Goal: Communication & Community: Answer question/provide support

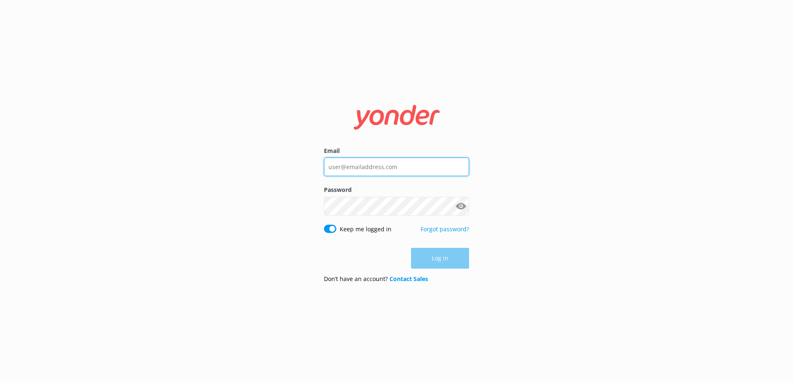
type input "[PERSON_NAME][EMAIL_ADDRESS][DOMAIN_NAME]"
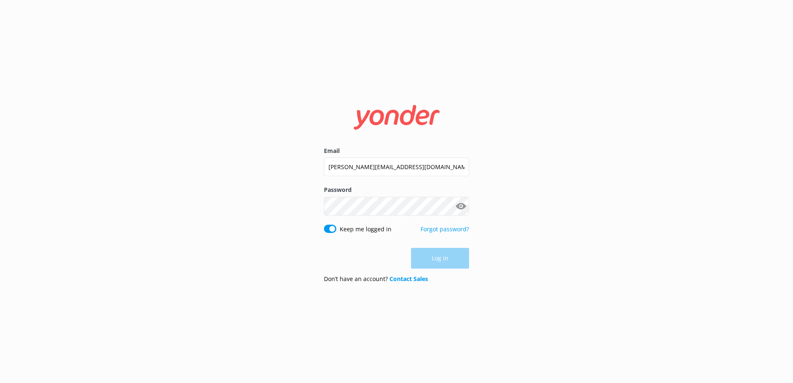
click at [440, 258] on div "Log in" at bounding box center [396, 258] width 145 height 21
click at [440, 258] on button "Log in" at bounding box center [440, 258] width 58 height 21
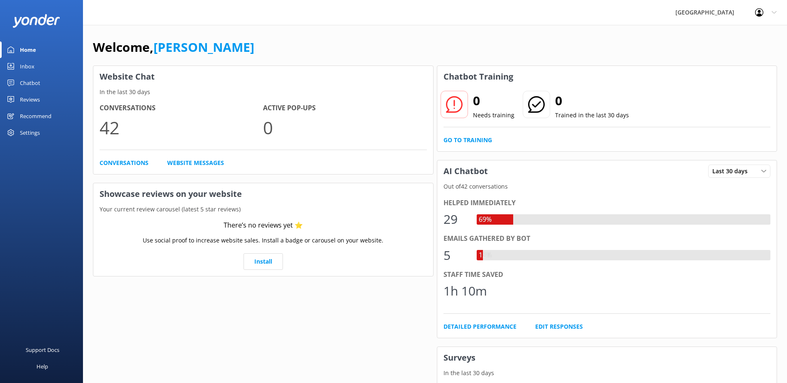
click at [34, 66] on div "Inbox" at bounding box center [27, 66] width 15 height 17
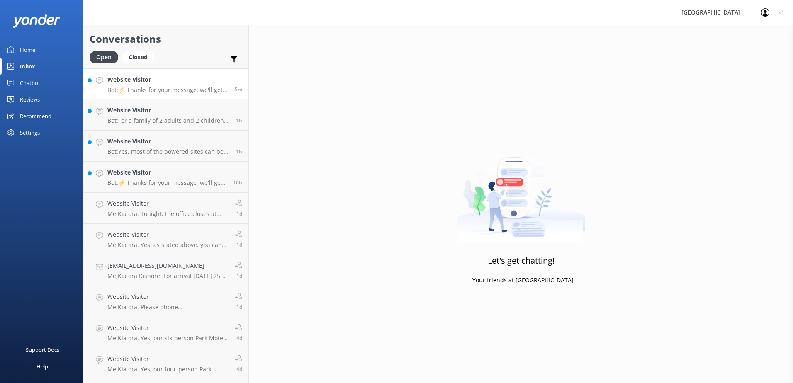
click at [172, 89] on p "Bot: ⚡ Thanks for your message, we'll get back to you as soon as we can. You're…" at bounding box center [167, 89] width 121 height 7
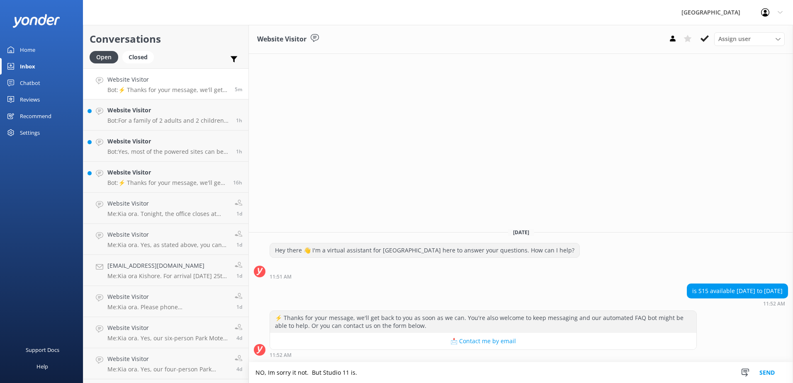
click at [264, 373] on textarea "NO, Im sorry it not. But Studio 11 is." at bounding box center [521, 372] width 544 height 21
type textarea "No, Im sorry it not. But Studio 11 is."
click at [769, 372] on button "Send" at bounding box center [767, 372] width 31 height 21
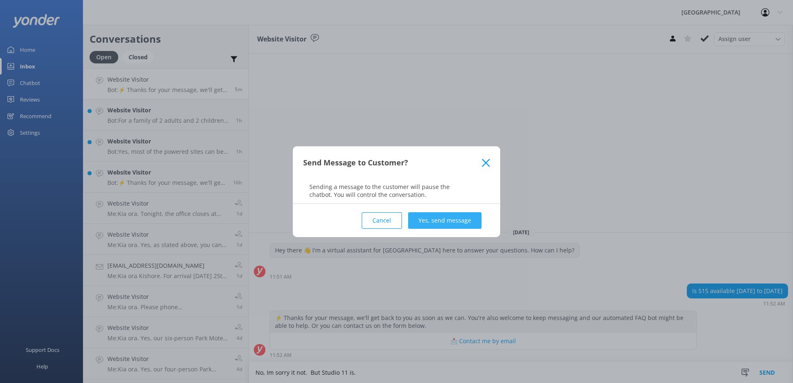
click at [432, 218] on button "Yes, send message" at bounding box center [444, 220] width 73 height 17
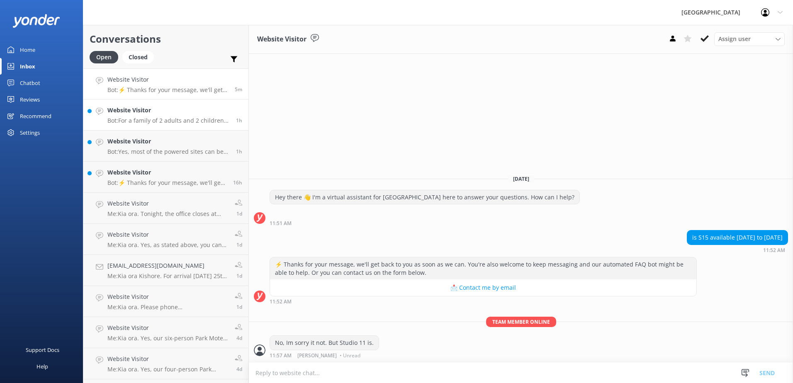
click at [172, 118] on p "Bot: For a family of 2 adults and 2 children, you might consider the following …" at bounding box center [168, 120] width 122 height 7
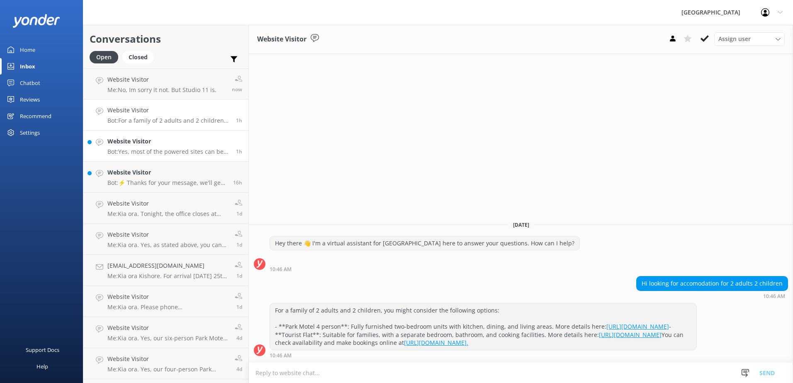
click at [169, 146] on div "Website Visitor Bot: Yes, most of the powered sites can be used for tents, as w…" at bounding box center [168, 146] width 122 height 18
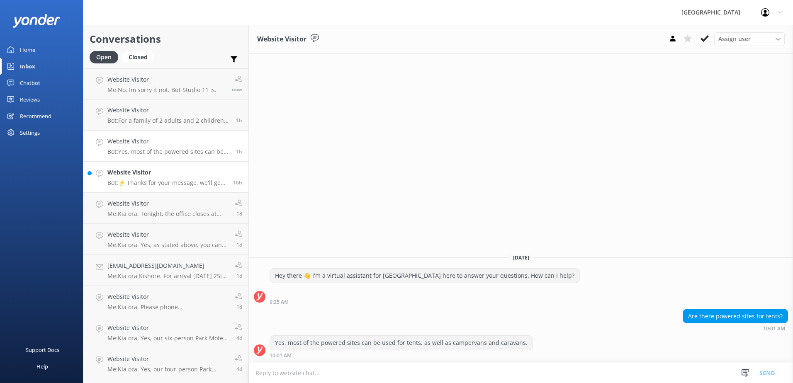
click at [161, 180] on p "Bot: ⚡ Thanks for your message, we'll get back to you as soon as we can. You're…" at bounding box center [166, 182] width 119 height 7
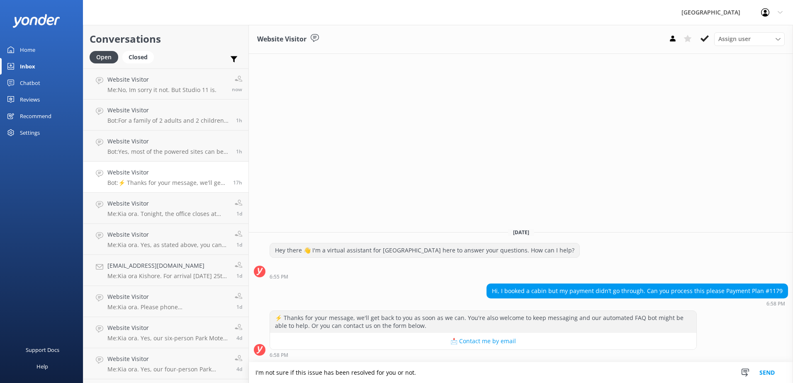
click at [428, 370] on textarea "I'm not sure if this issue has been resolved for you or not." at bounding box center [521, 372] width 544 height 21
type textarea "I'm not sure if this issue has been resolved for you or not. If not, could you …"
click at [770, 370] on button "Send" at bounding box center [767, 372] width 31 height 21
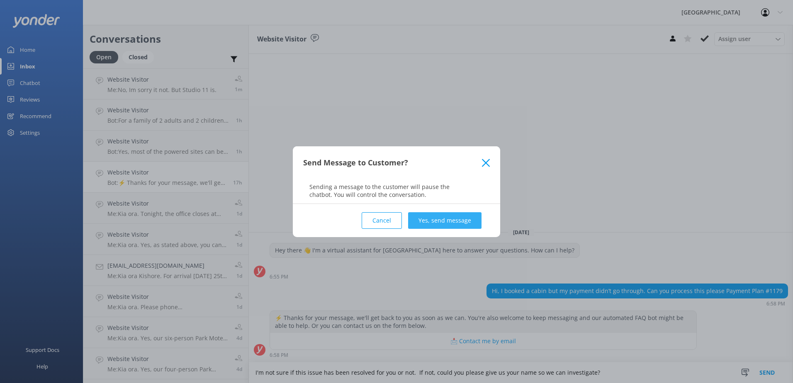
click at [465, 224] on button "Yes, send message" at bounding box center [444, 220] width 73 height 17
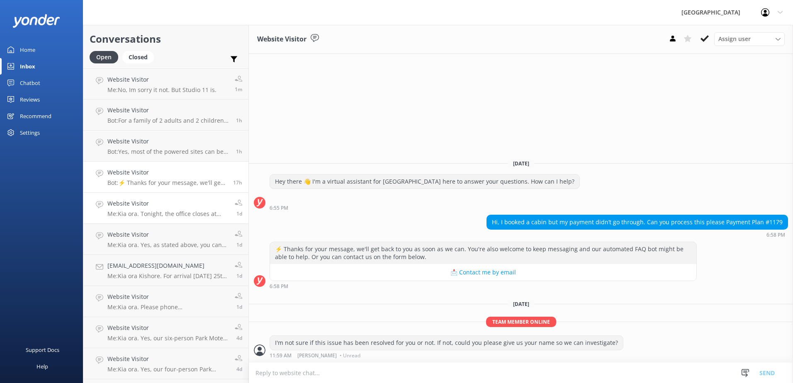
click at [204, 206] on h4 "Website Visitor" at bounding box center [167, 203] width 121 height 9
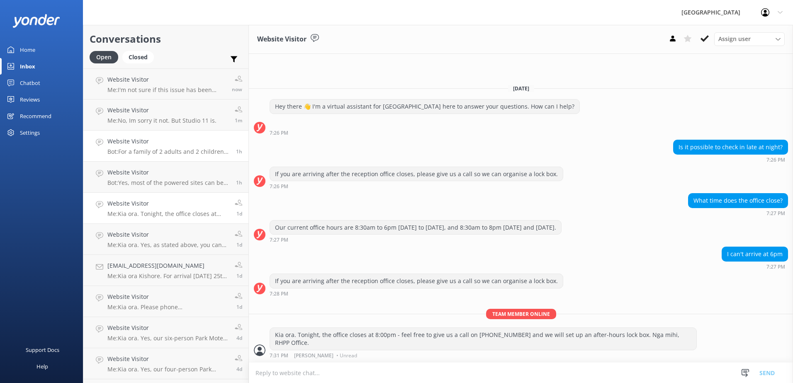
click at [158, 146] on div "Website Visitor Bot: For a family of 2 adults and 2 children, you might conside…" at bounding box center [168, 146] width 122 height 18
